Goal: Entertainment & Leisure: Consume media (video, audio)

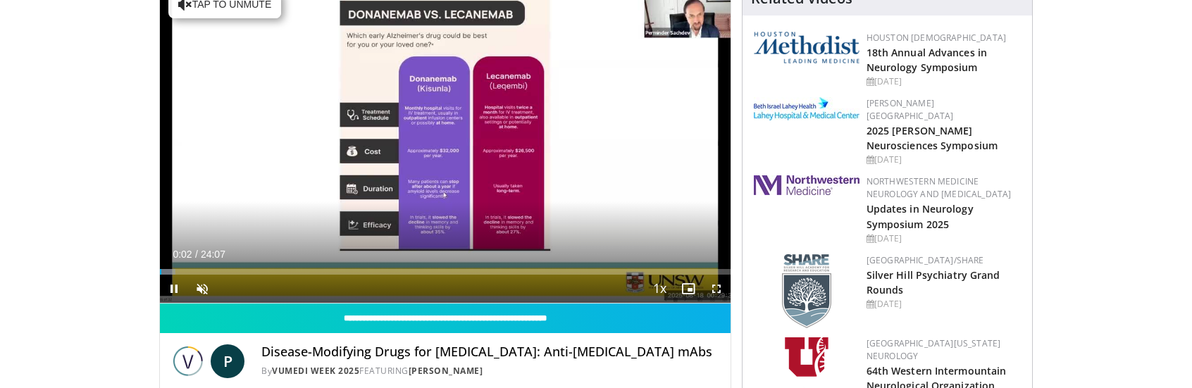
scroll to position [141, 0]
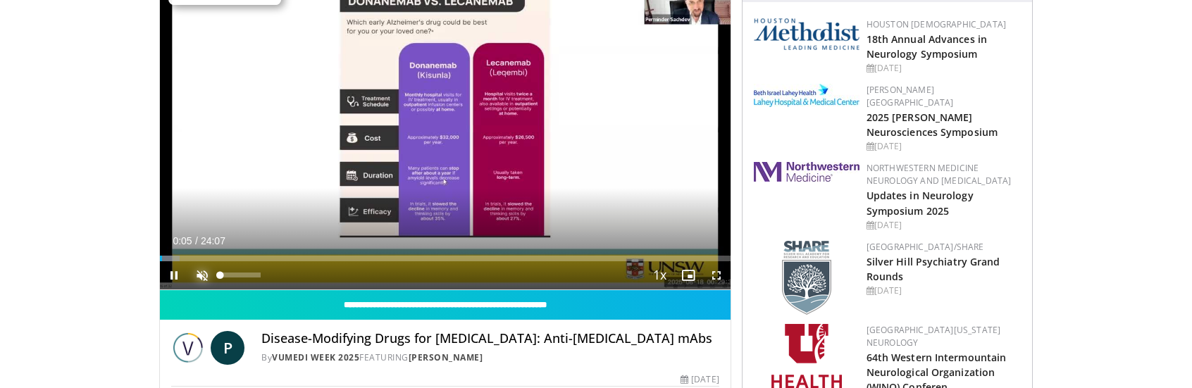
click at [198, 274] on span "Video Player" at bounding box center [202, 275] width 28 height 28
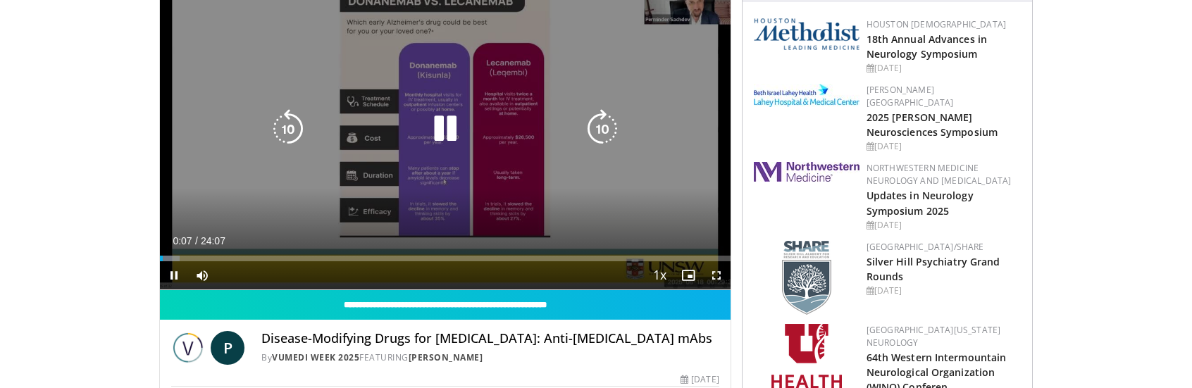
click at [439, 123] on icon "Video Player" at bounding box center [445, 128] width 39 height 39
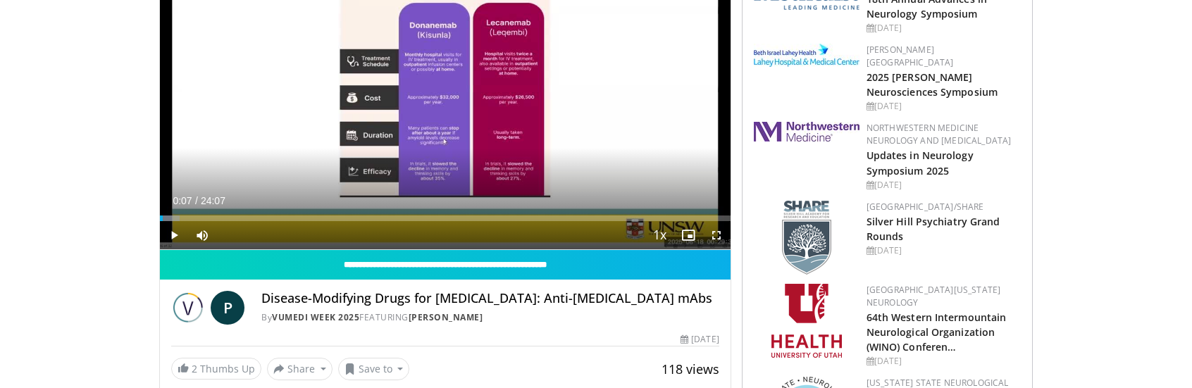
scroll to position [211, 0]
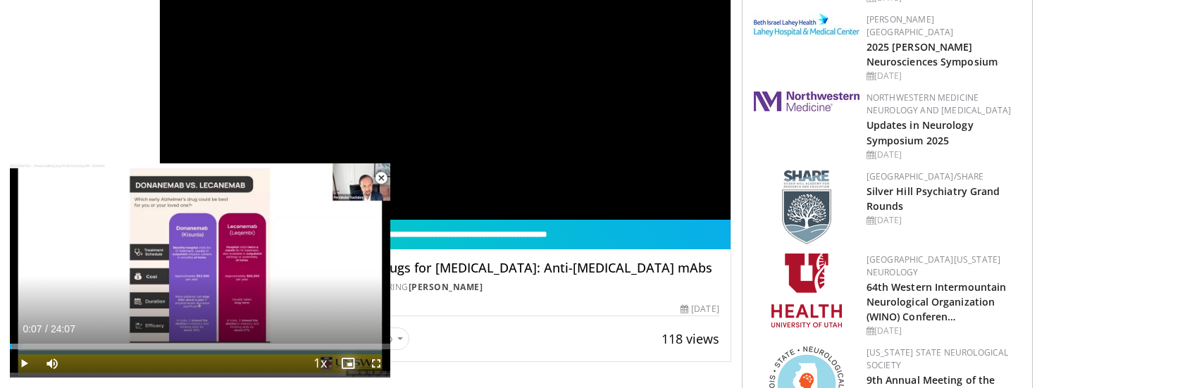
click at [350, 359] on span "Video Player" at bounding box center [348, 363] width 28 height 28
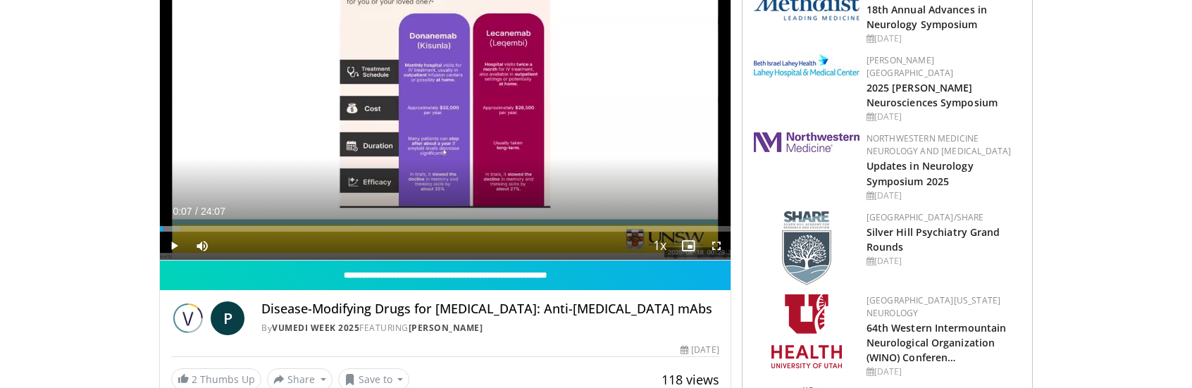
scroll to position [70, 0]
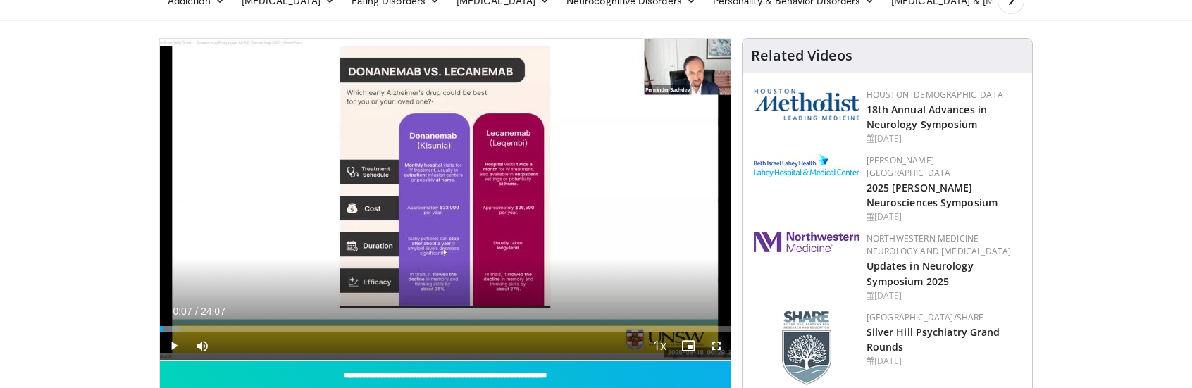
click at [716, 343] on span "Video Player" at bounding box center [716, 346] width 28 height 28
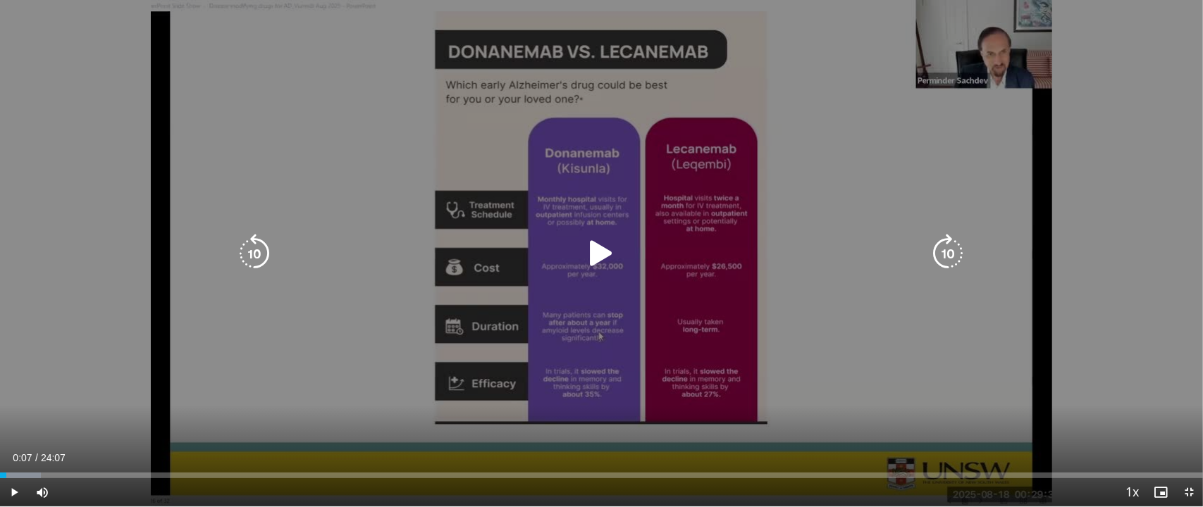
click at [600, 248] on icon "Video Player" at bounding box center [601, 253] width 39 height 39
click at [602, 249] on icon "Video Player" at bounding box center [601, 253] width 39 height 39
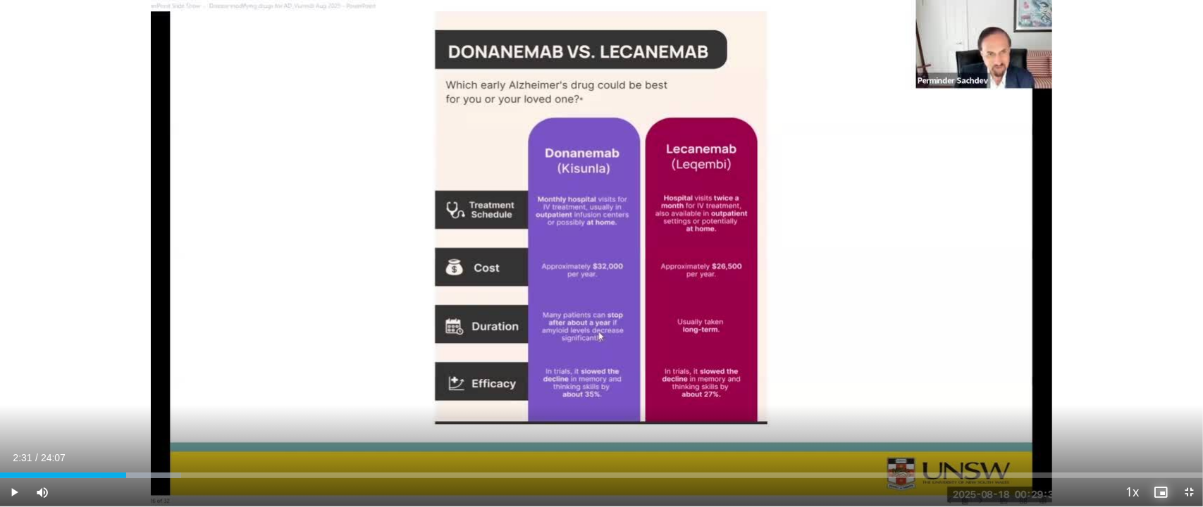
click at [1158, 387] on span "Video Player" at bounding box center [1160, 492] width 28 height 28
